Goal: Transaction & Acquisition: Purchase product/service

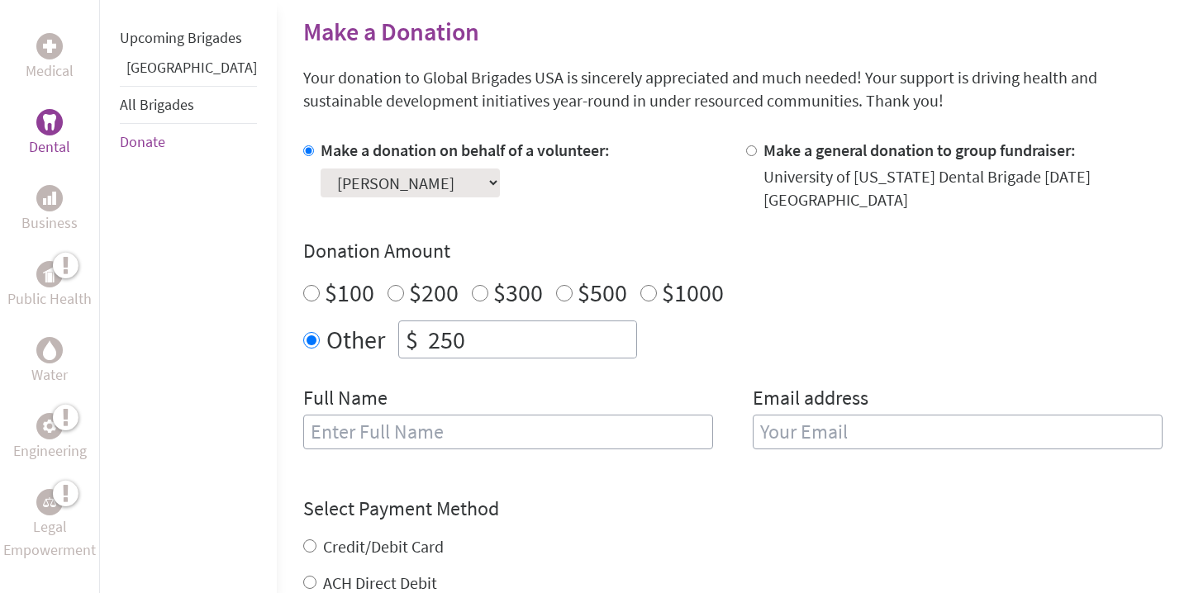
click at [352, 426] on input "text" at bounding box center [508, 432] width 410 height 35
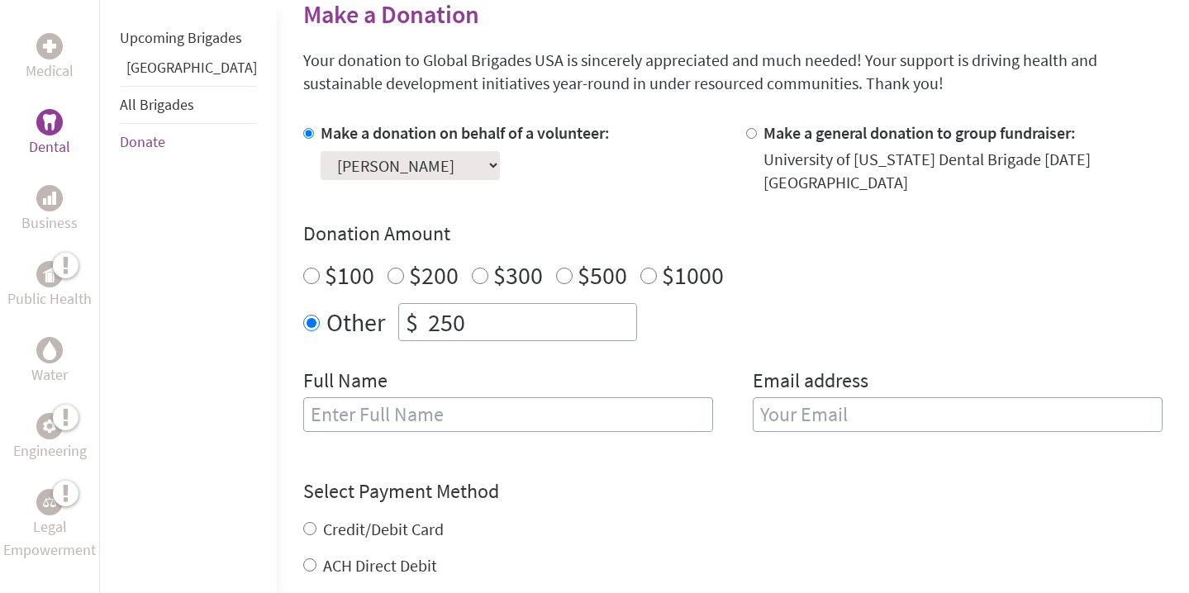
scroll to position [442, 0]
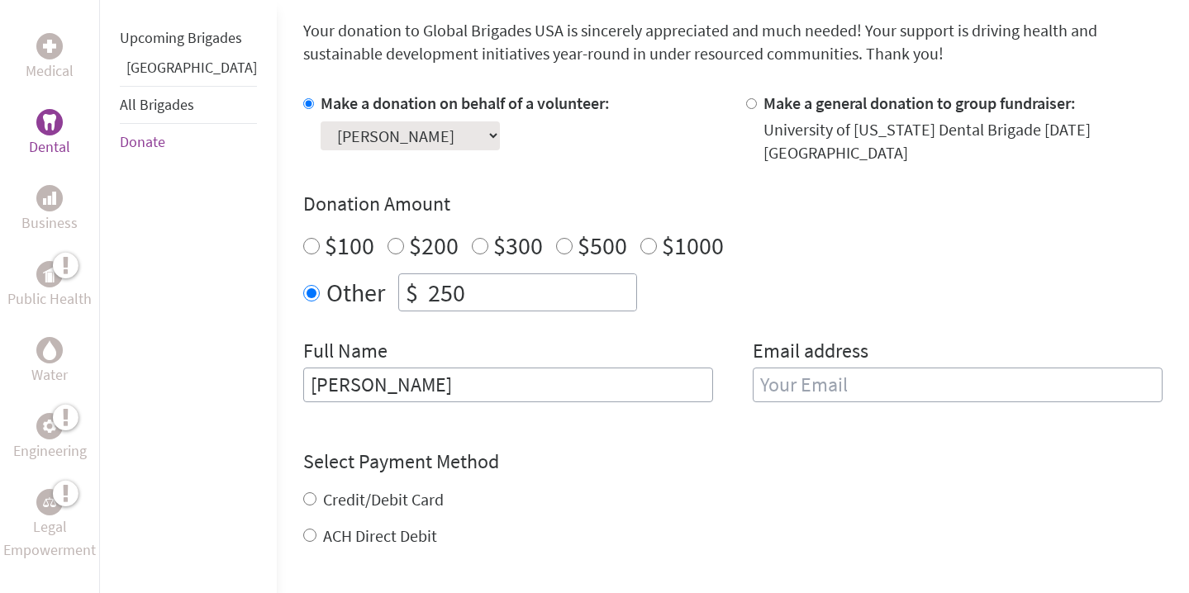
type input "[PERSON_NAME]"
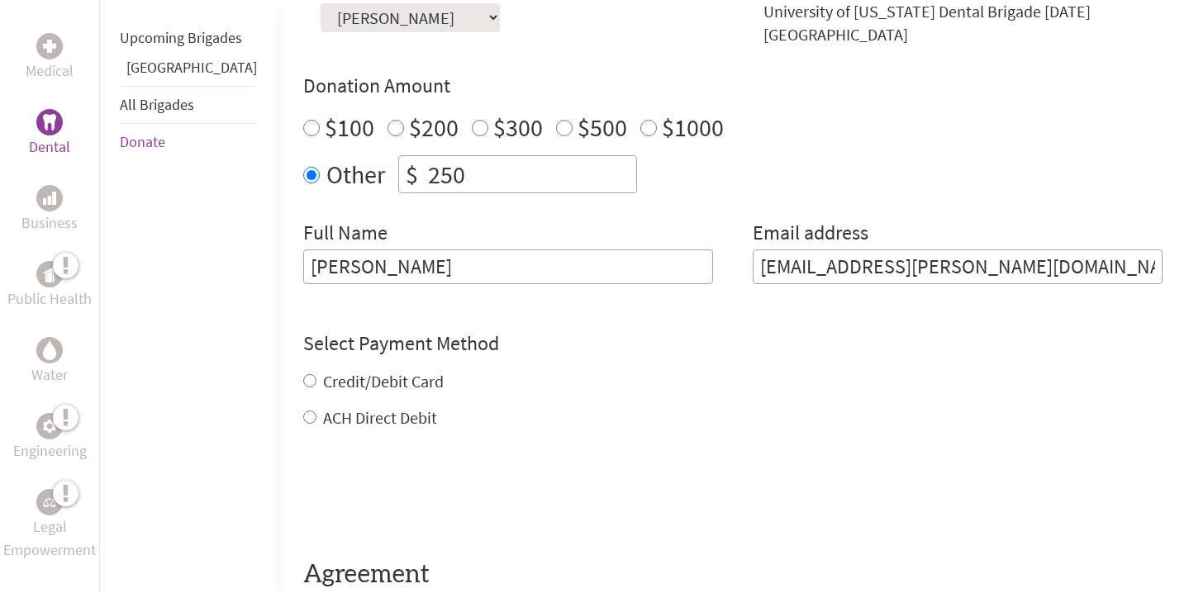
scroll to position [567, 0]
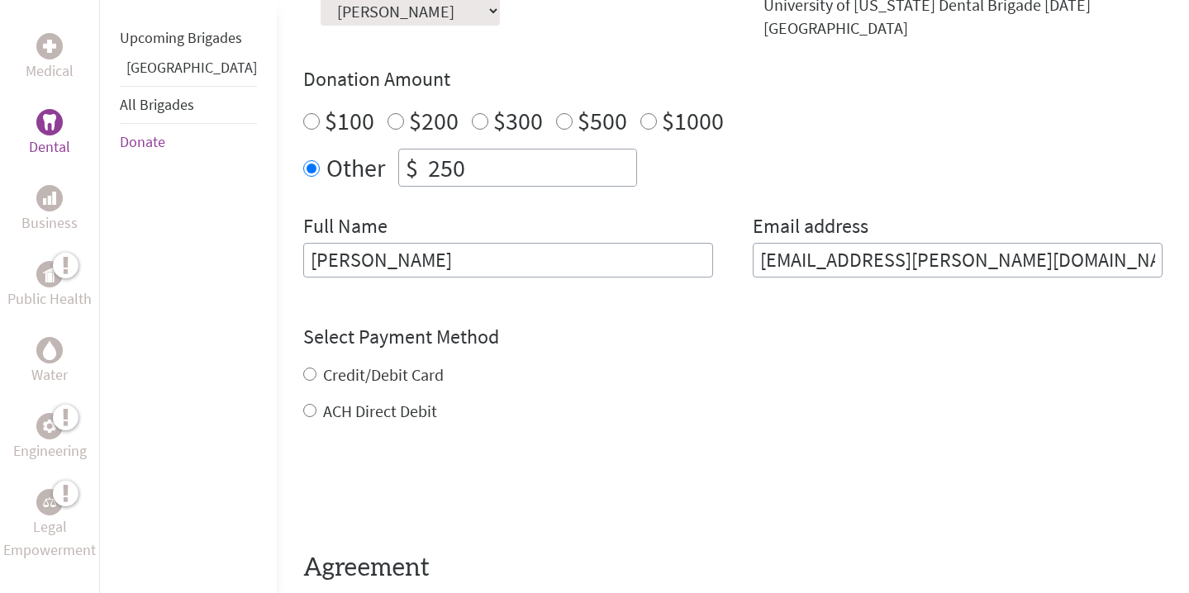
type input "[EMAIL_ADDRESS][PERSON_NAME][DOMAIN_NAME]"
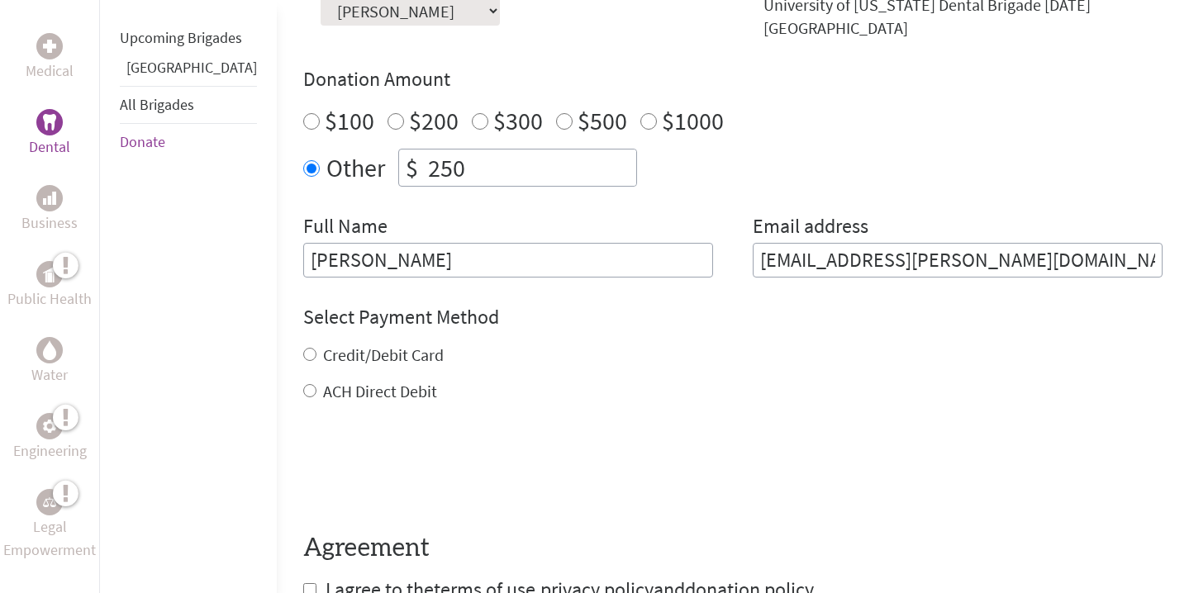
click at [303, 399] on form "Make a donation on behalf of a volunteer: Select a volunteer... [PERSON_NAME] […" at bounding box center [732, 285] width 859 height 636
click at [303, 384] on input "ACH Direct Debit" at bounding box center [309, 390] width 13 height 13
radio input "true"
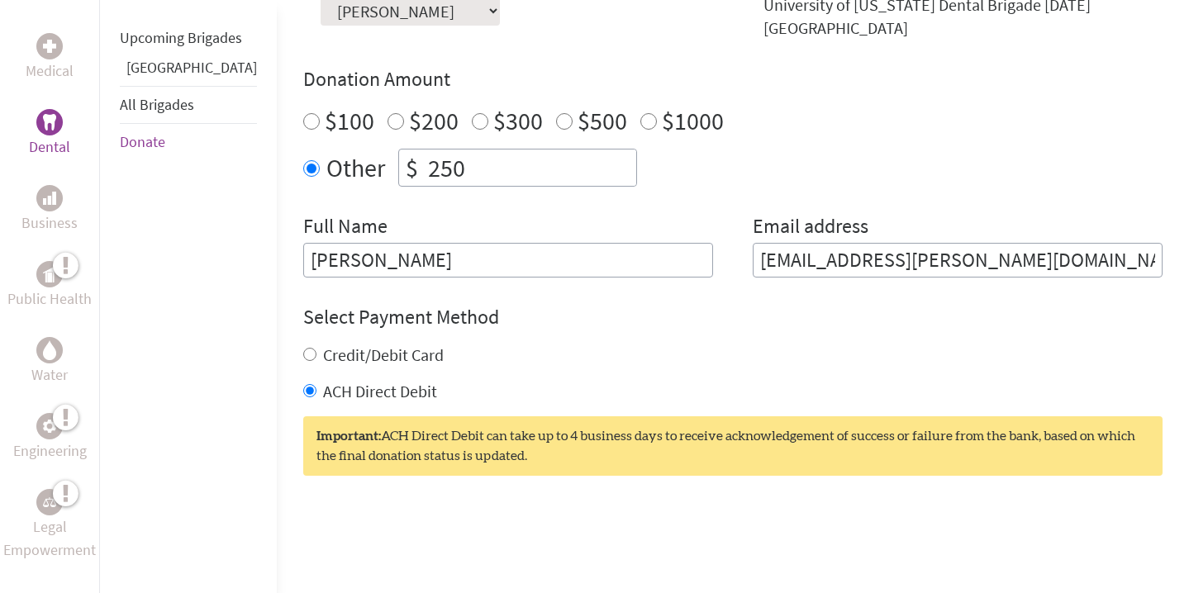
click at [323, 349] on label "Credit/Debit Card" at bounding box center [383, 355] width 121 height 21
click at [303, 349] on input "Credit/Debit Card" at bounding box center [309, 354] width 13 height 13
radio input "true"
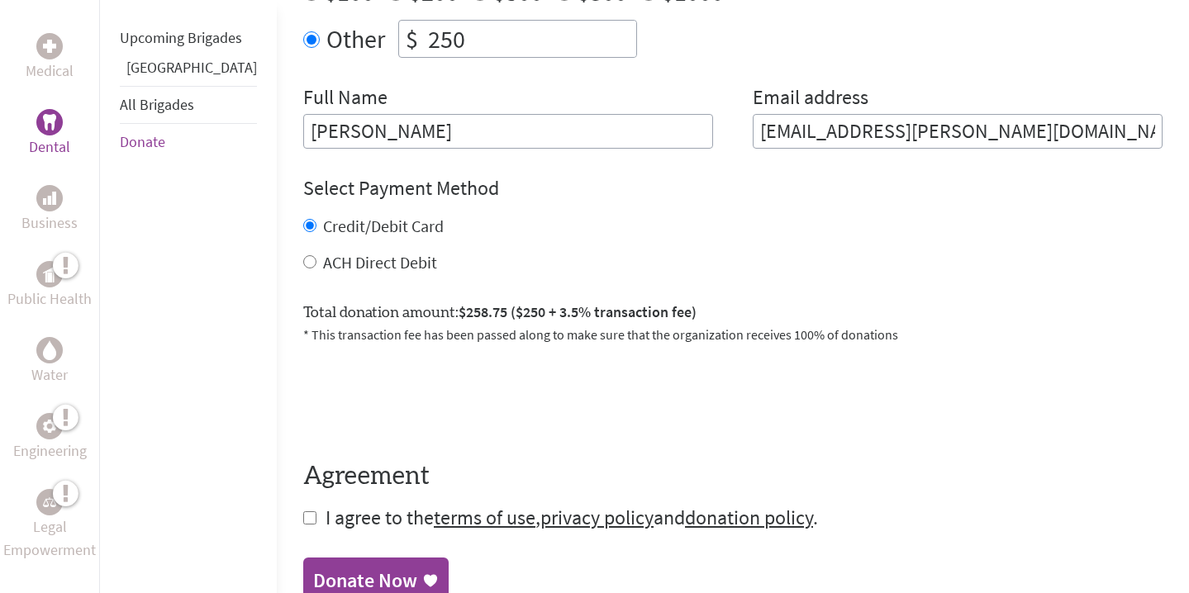
scroll to position [697, 0]
click at [323, 251] on label "ACH Direct Debit" at bounding box center [380, 261] width 114 height 21
click at [303, 254] on input "ACH Direct Debit" at bounding box center [309, 260] width 13 height 13
radio input "true"
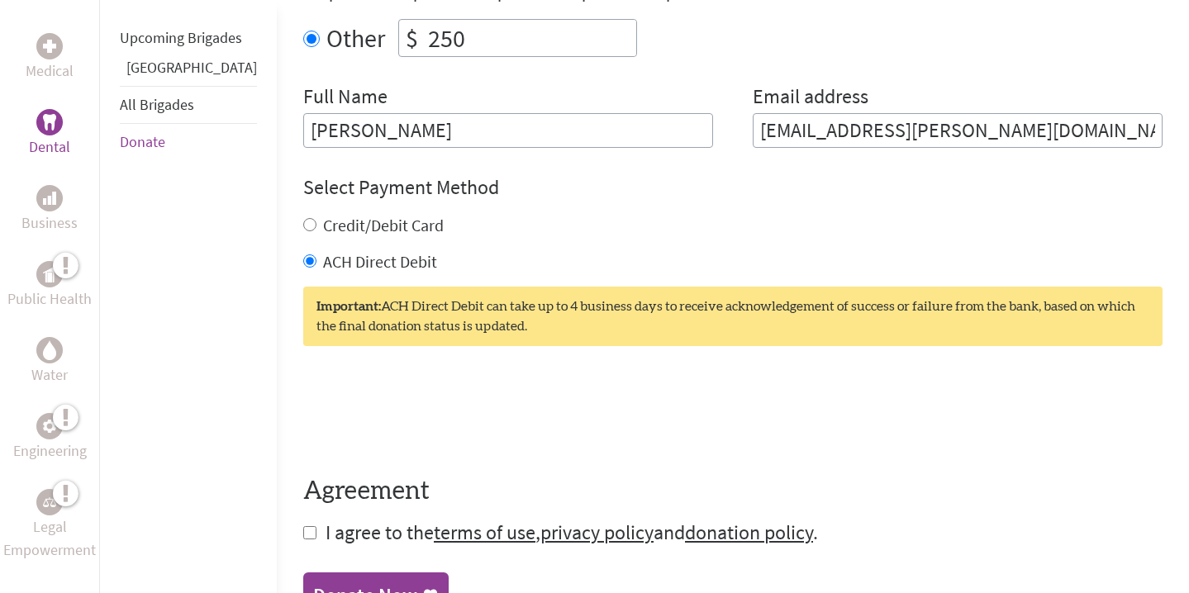
click at [323, 215] on label "Credit/Debit Card" at bounding box center [383, 225] width 121 height 21
click at [305, 218] on input "Credit/Debit Card" at bounding box center [309, 224] width 13 height 13
radio input "true"
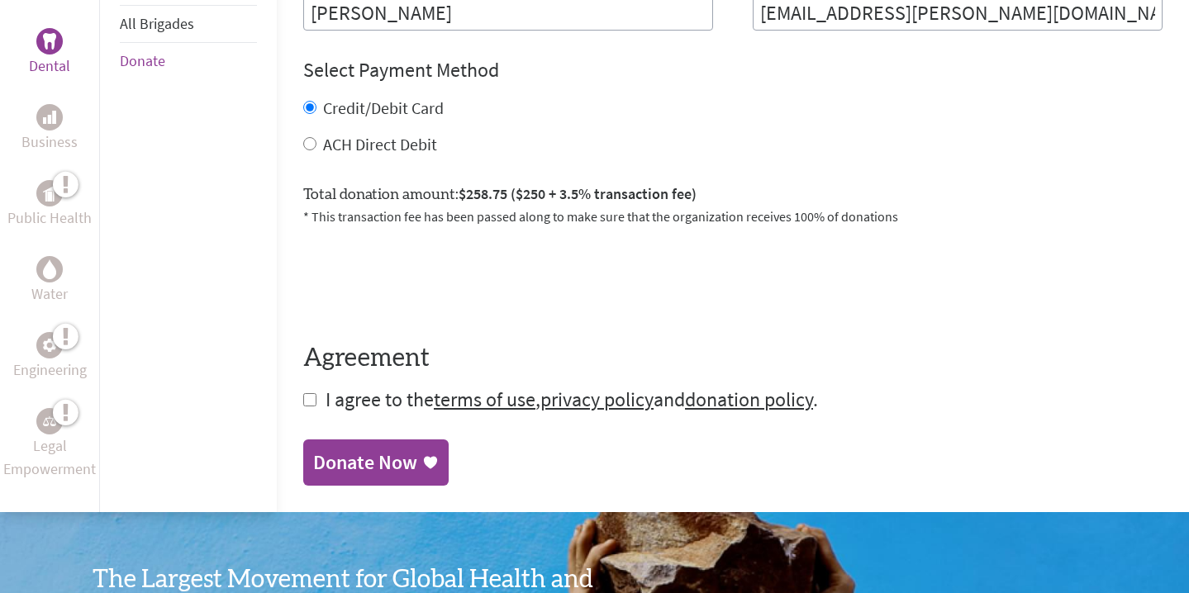
scroll to position [844, 0]
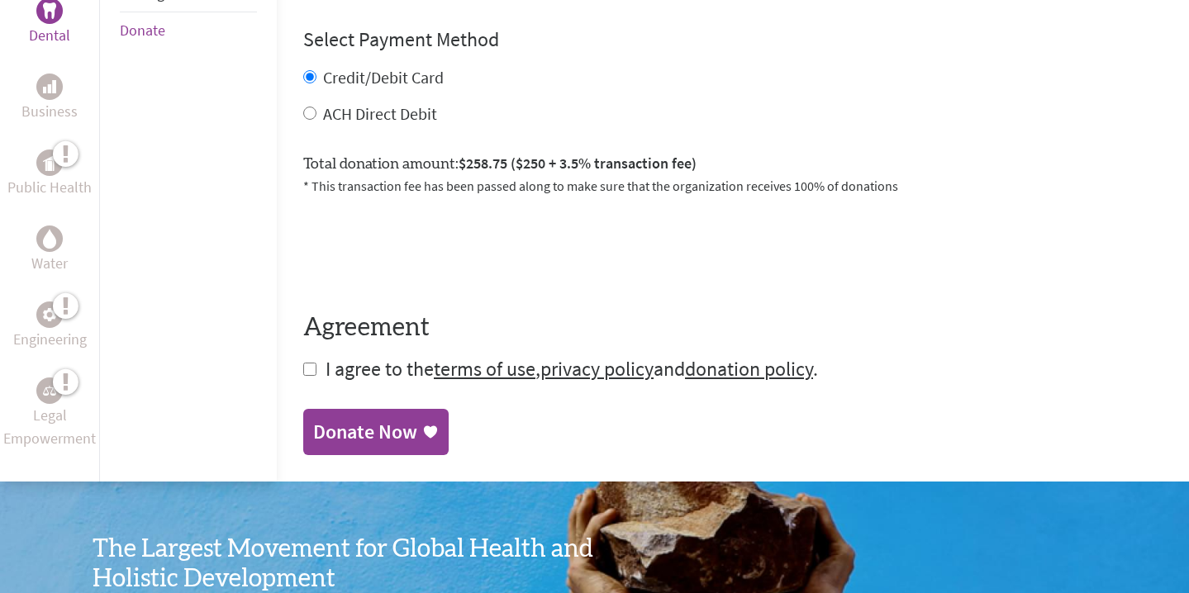
click at [326, 356] on span "I agree to the terms of use , privacy policy and donation policy ." at bounding box center [572, 369] width 492 height 26
click at [303, 363] on input "checkbox" at bounding box center [309, 369] width 13 height 13
checkbox input "true"
click at [313, 431] on div "Donate Now" at bounding box center [365, 434] width 104 height 26
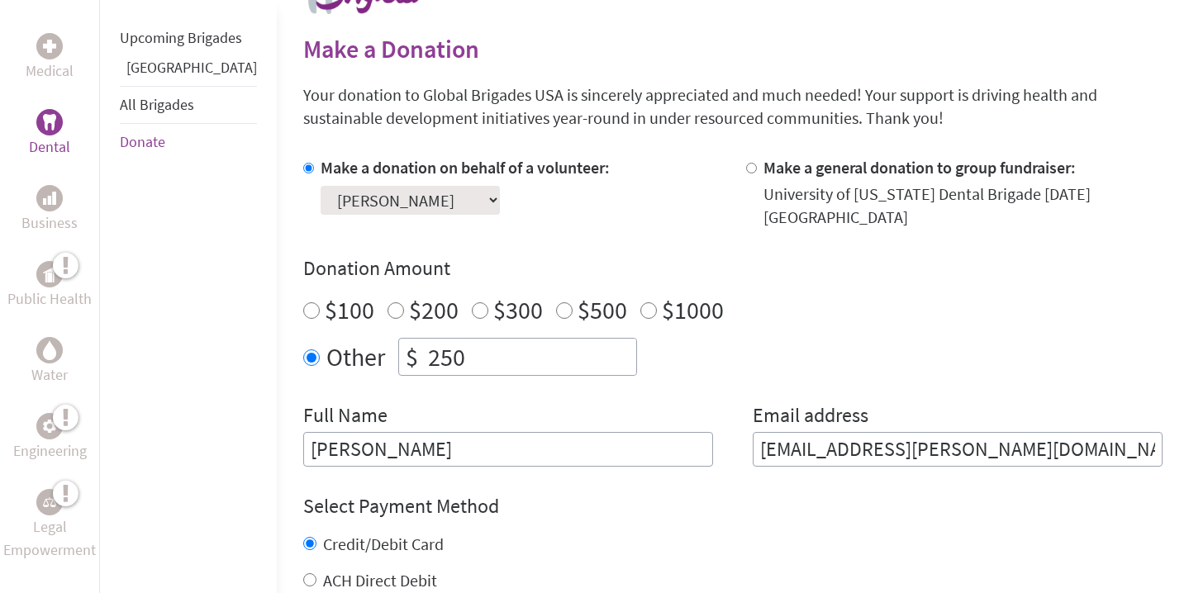
scroll to position [385, 0]
